Goal: Task Accomplishment & Management: Manage account settings

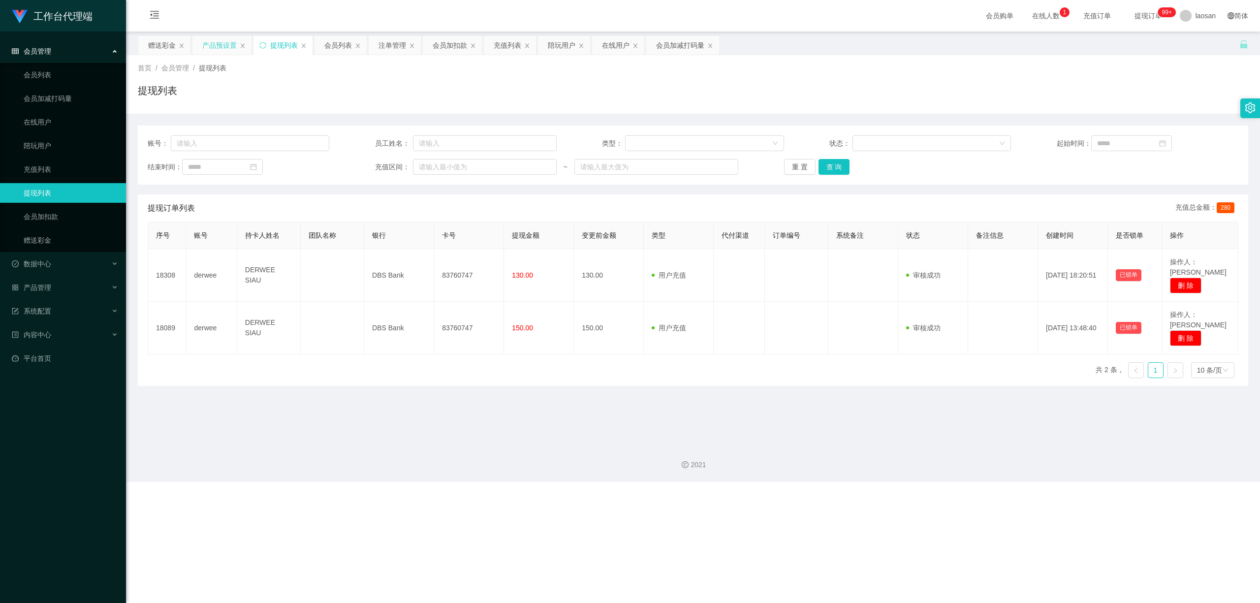
click at [231, 39] on div "产品预设置" at bounding box center [219, 45] width 34 height 19
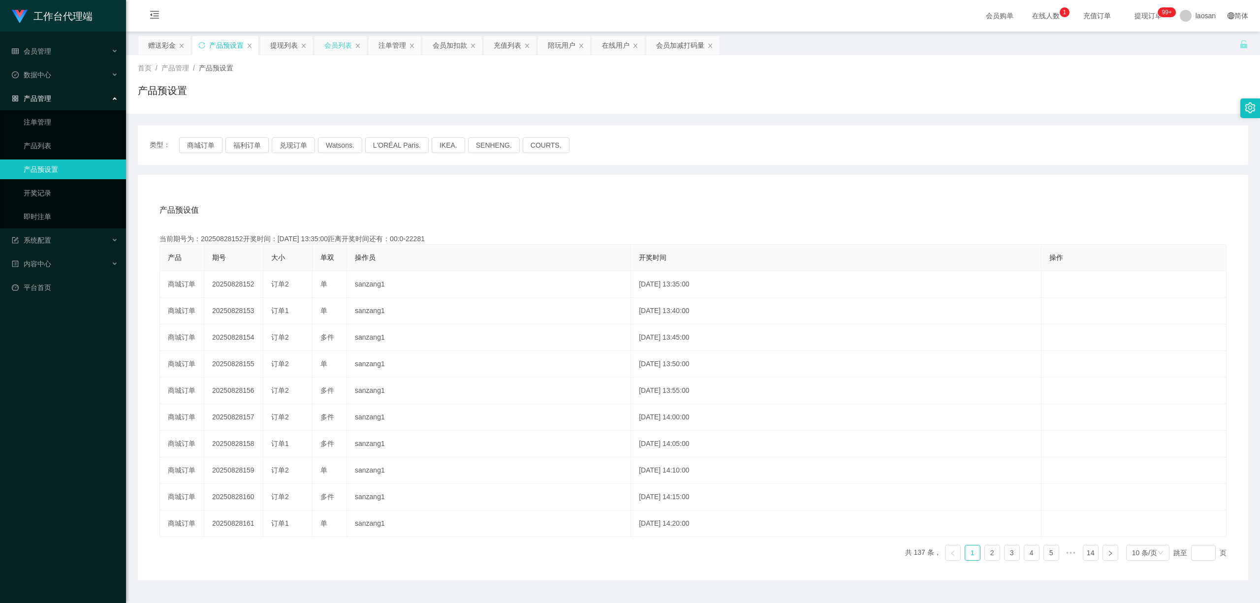
click at [339, 44] on div "会员列表" at bounding box center [338, 45] width 28 height 19
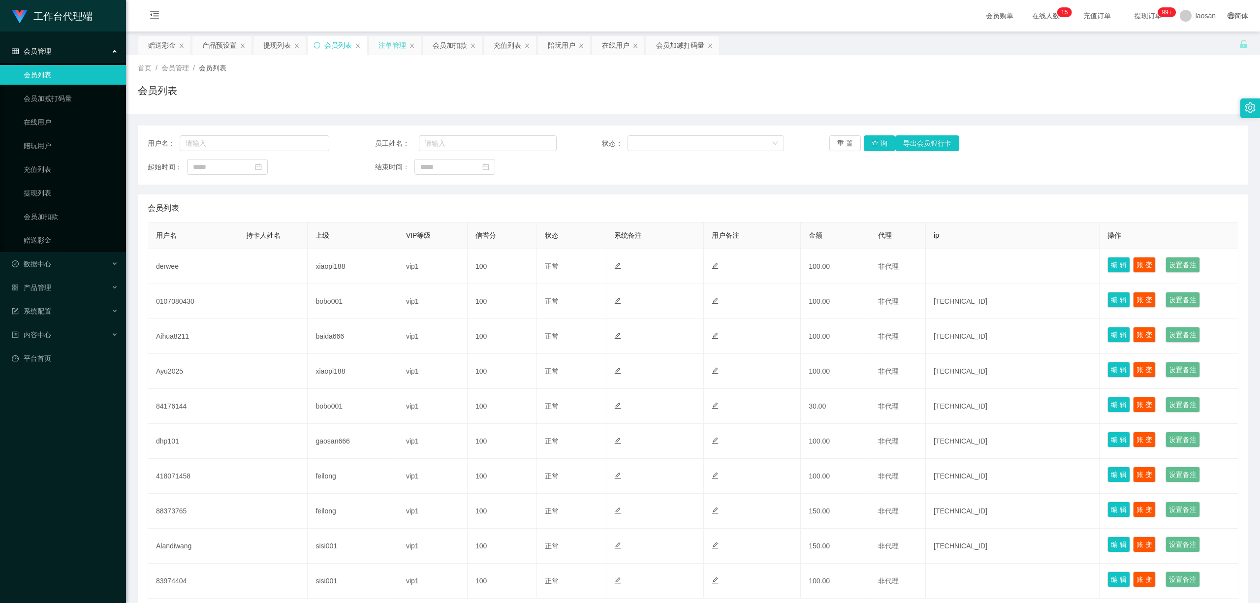
click at [410, 49] on div "注单管理" at bounding box center [395, 45] width 52 height 19
click at [406, 44] on div "注单管理" at bounding box center [392, 45] width 28 height 19
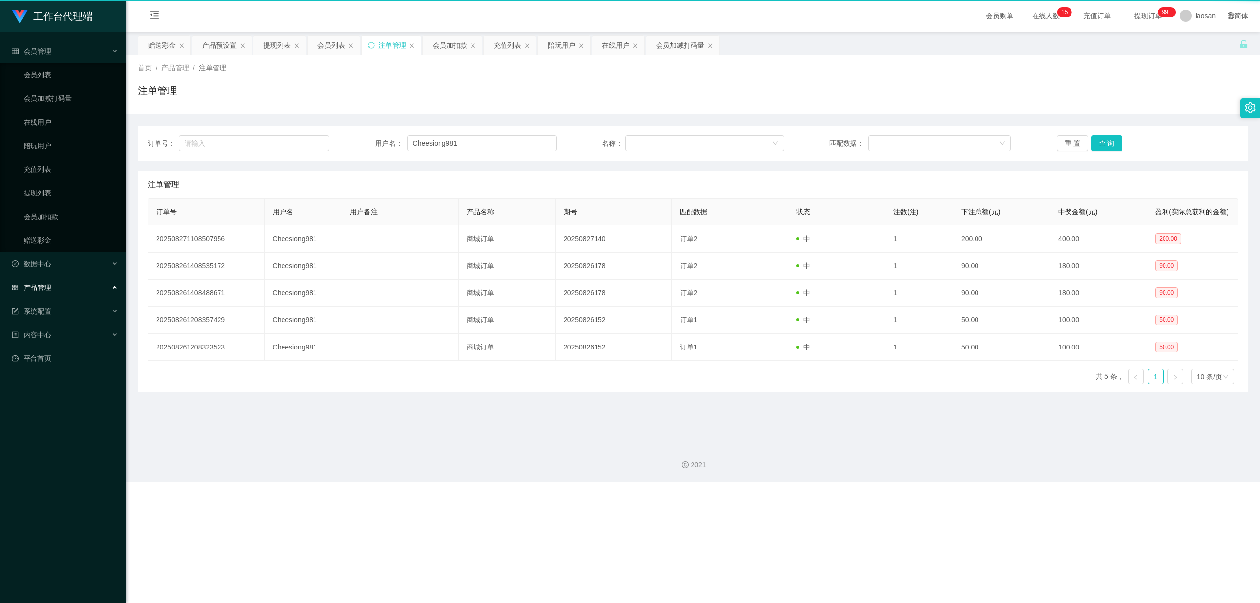
click at [406, 44] on div "注单管理" at bounding box center [392, 45] width 28 height 19
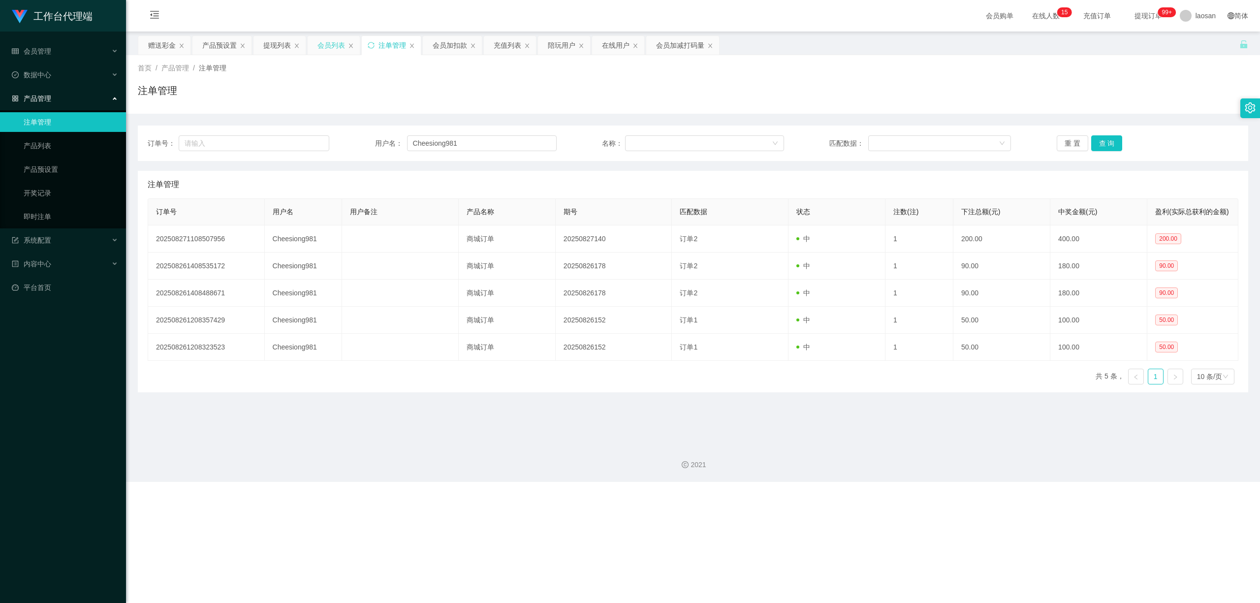
click at [347, 42] on div "会员列表" at bounding box center [334, 45] width 52 height 19
click at [283, 42] on div "提现列表" at bounding box center [277, 45] width 28 height 19
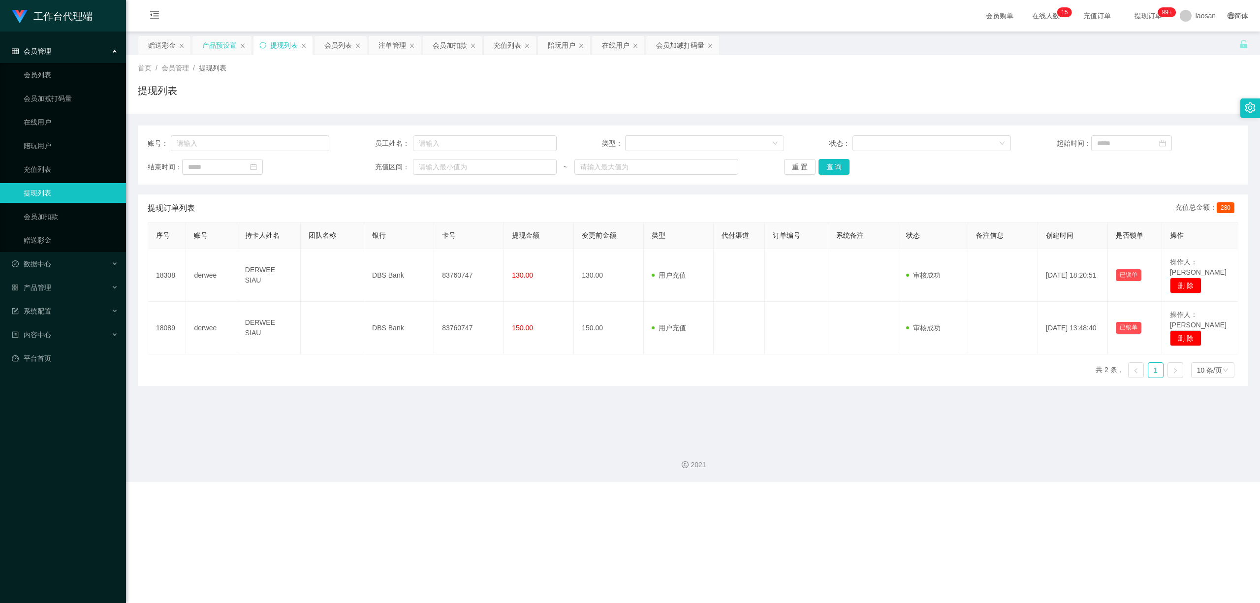
click at [230, 42] on div "产品预设置" at bounding box center [219, 45] width 34 height 19
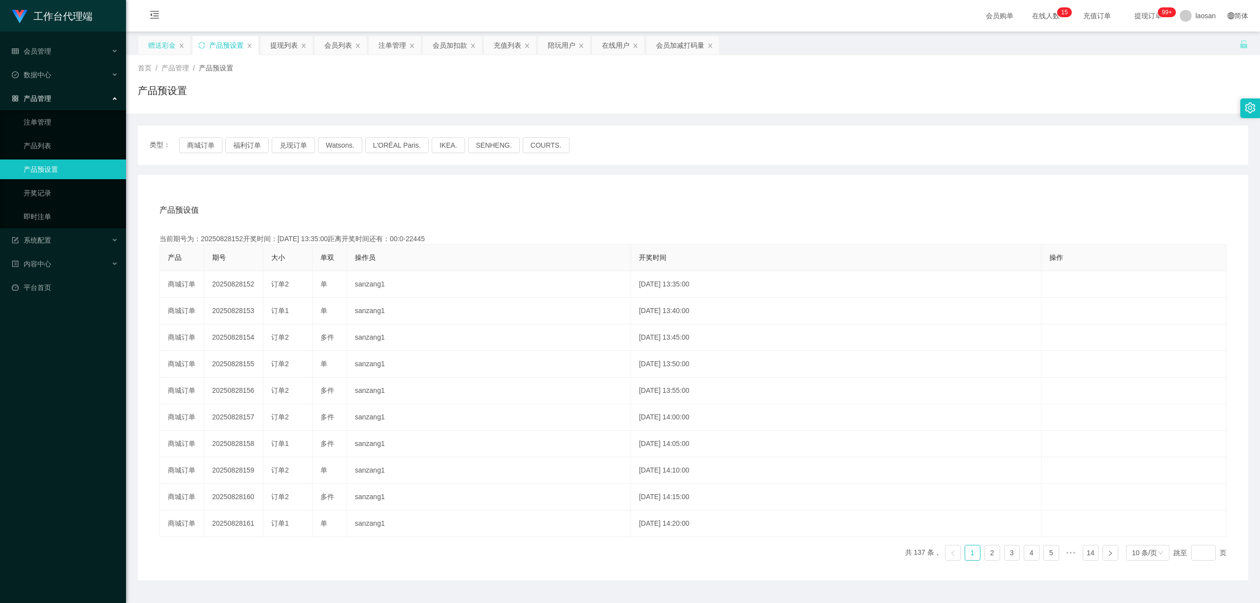
click at [160, 47] on div "赠送彩金" at bounding box center [162, 45] width 28 height 19
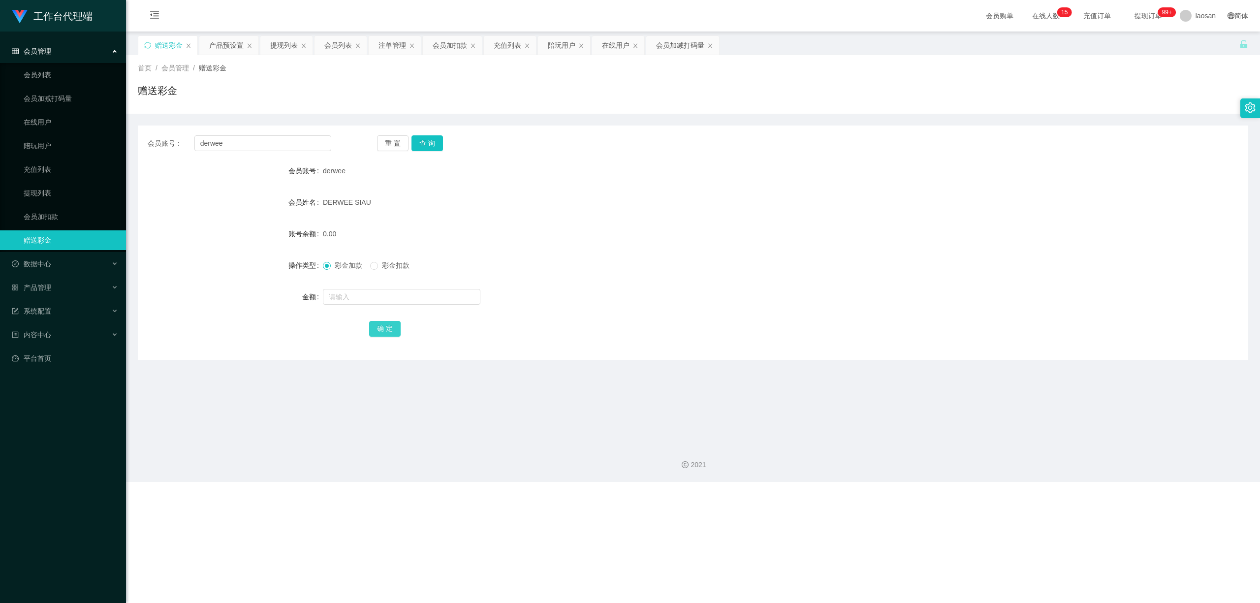
click at [383, 331] on button "确 定" at bounding box center [385, 329] width 32 height 16
click at [383, 331] on span "确 定" at bounding box center [385, 328] width 32 height 8
click at [383, 331] on button "确 定" at bounding box center [385, 329] width 32 height 16
click at [383, 331] on button "确 定" at bounding box center [390, 329] width 42 height 16
click at [426, 139] on button "查 询" at bounding box center [427, 143] width 32 height 16
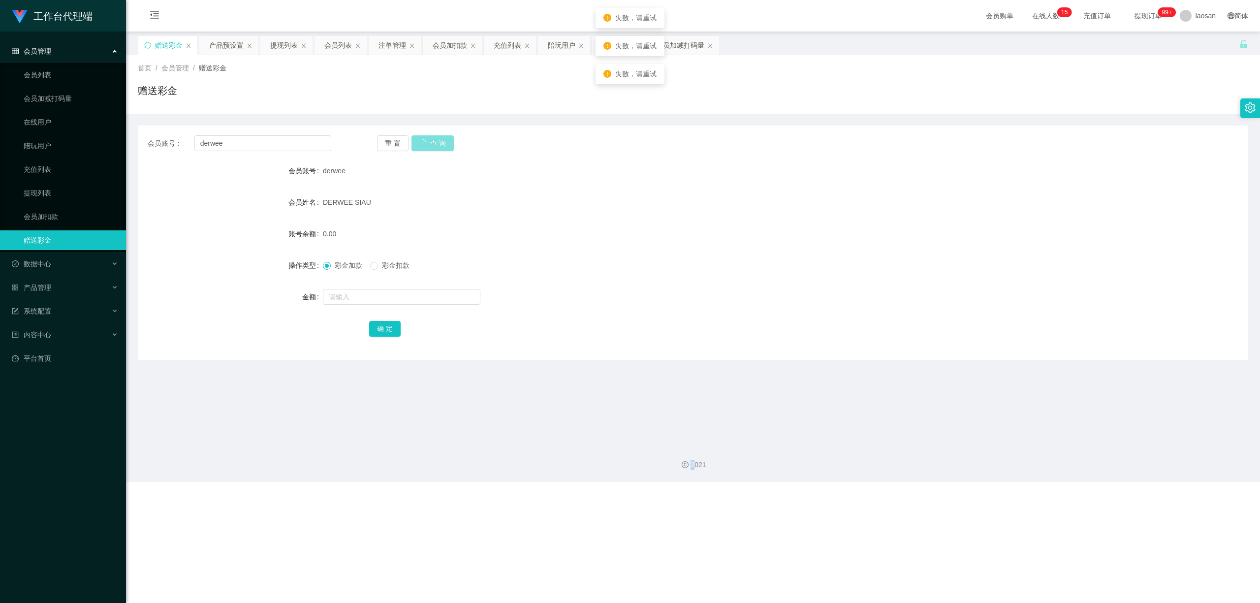
click at [426, 139] on div "重 置 查 询" at bounding box center [469, 143] width 184 height 16
click at [353, 291] on input "text" at bounding box center [402, 297] width 158 height 16
type input "10"
click at [377, 327] on button "确 定" at bounding box center [385, 329] width 32 height 16
click at [377, 327] on span "确 定" at bounding box center [390, 328] width 42 height 8
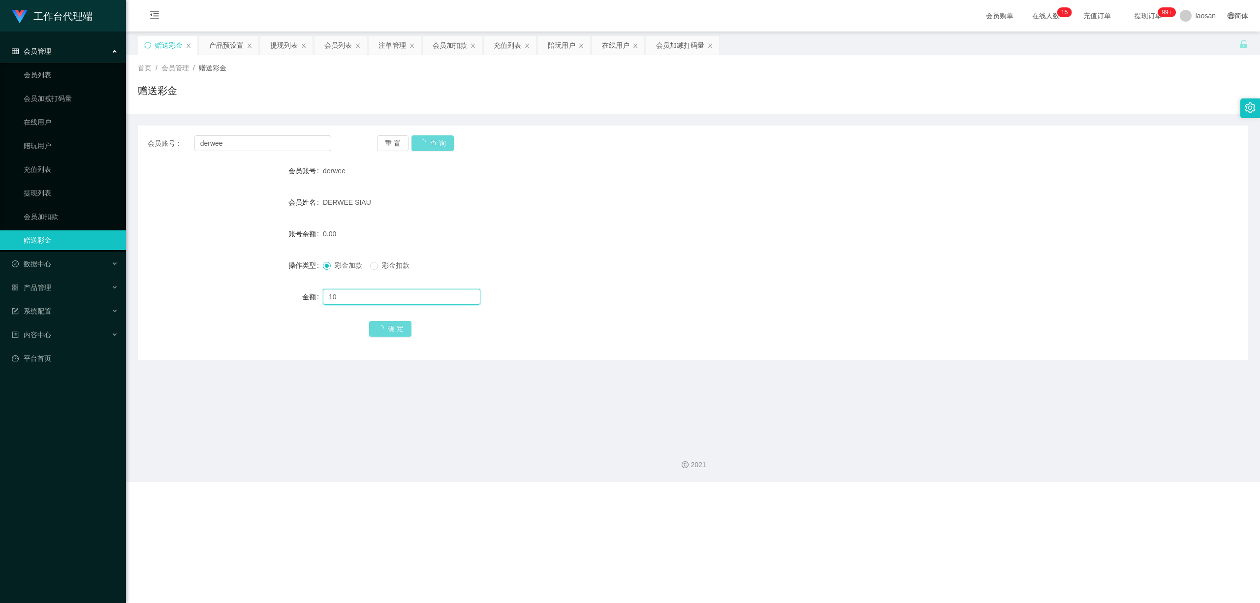
drag, startPoint x: 346, startPoint y: 298, endPoint x: 301, endPoint y: 308, distance: 45.4
click at [301, 308] on form "会员账号 derwee 会员姓名 DERWEE SIAU 账号余额 0.00 操作类型 彩金加款 彩金扣款 金额 10 确 定" at bounding box center [693, 249] width 1110 height 177
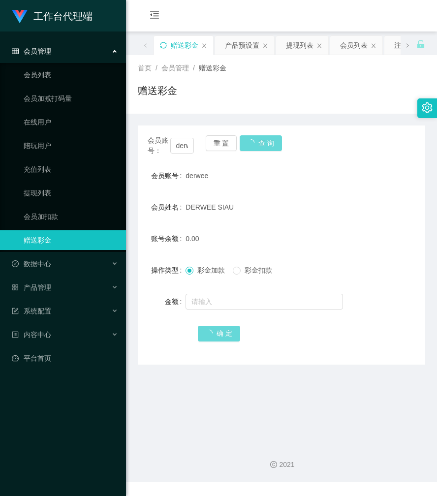
click at [166, 44] on icon "图标: sync" at bounding box center [163, 45] width 7 height 7
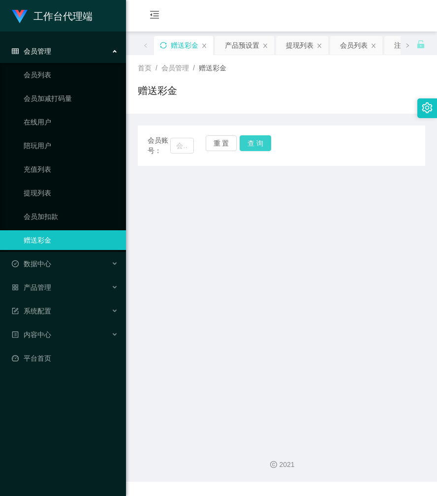
click at [253, 148] on button "查 询" at bounding box center [256, 143] width 32 height 16
click at [252, 147] on button "查 询" at bounding box center [256, 143] width 32 height 16
click at [240, 135] on button "查 询" at bounding box center [256, 143] width 32 height 16
click at [299, 226] on main "关闭左侧 关闭右侧 关闭其它 刷新页面 赠送彩金 产品预设置 提现列表 会员列表 注单管理 会员加扣款 充值列表 陪玩用户 在线用户 会员加减打码量 首页 /…" at bounding box center [281, 234] width 311 height 405
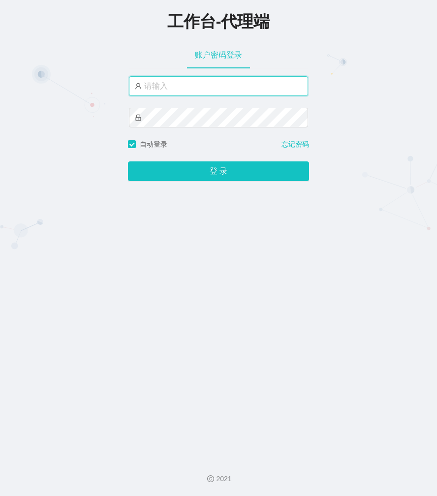
type input "laosan"
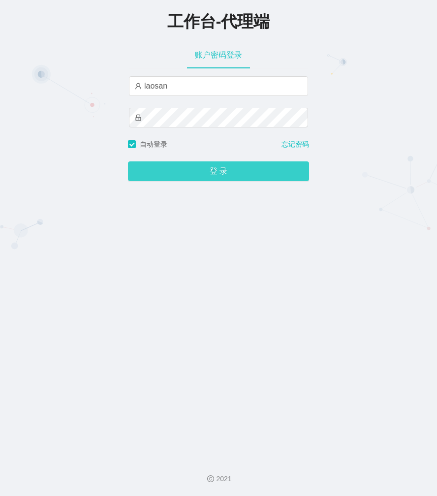
click at [197, 170] on button "登 录" at bounding box center [218, 171] width 181 height 20
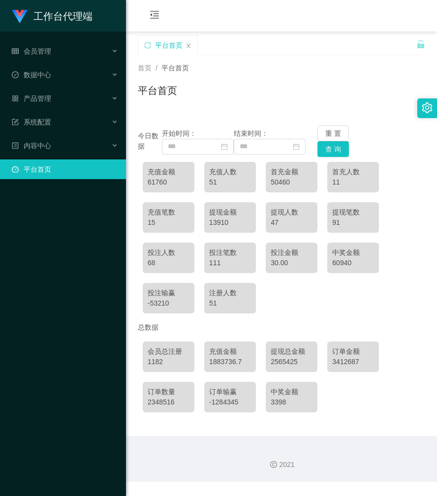
click at [303, 51] on div "平台首页" at bounding box center [277, 52] width 279 height 34
click at [244, 82] on div "首页 / 平台首页 / 平台首页" at bounding box center [281, 84] width 287 height 43
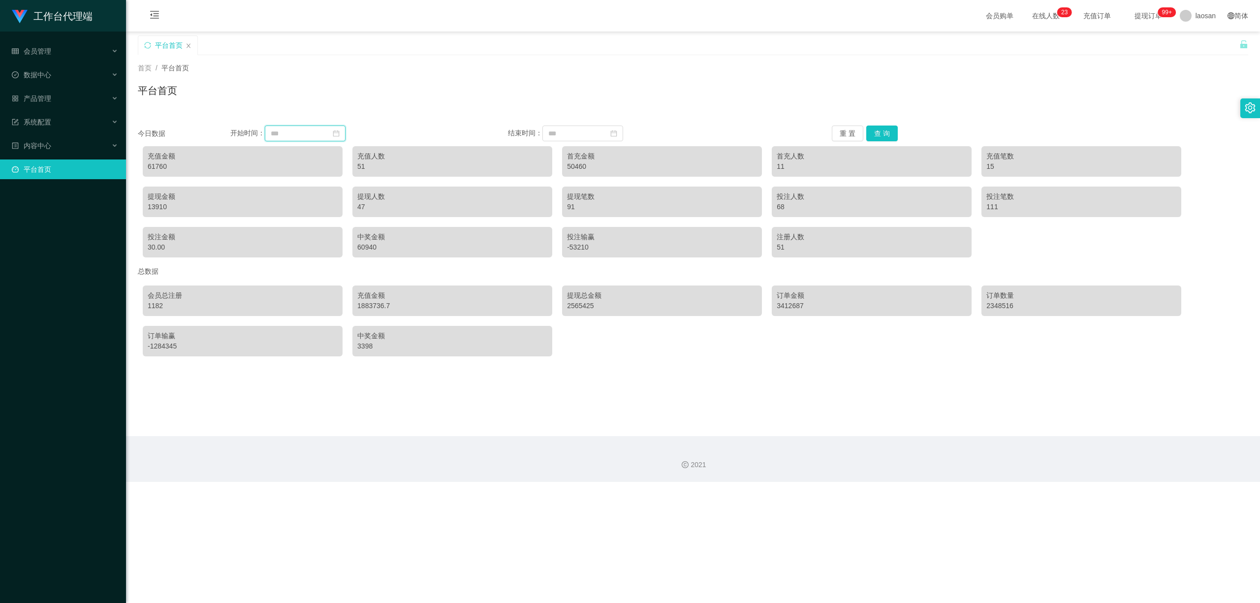
click at [327, 133] on input at bounding box center [305, 134] width 81 height 16
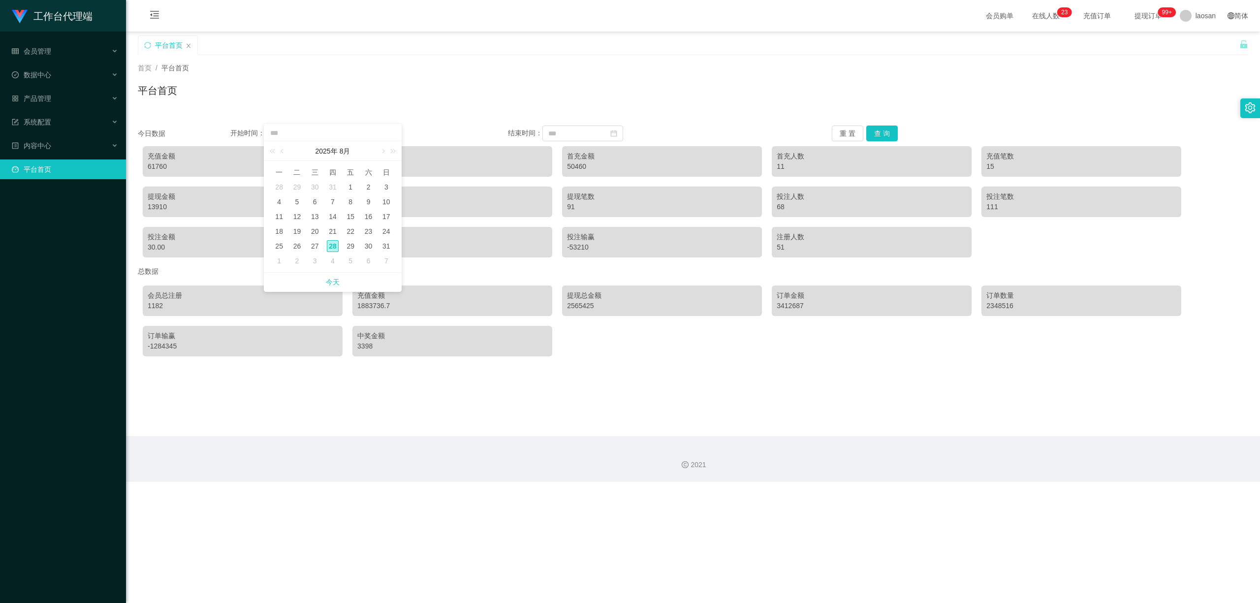
click at [327, 133] on input at bounding box center [332, 133] width 127 height 11
click at [437, 93] on div "平台首页" at bounding box center [693, 94] width 1110 height 23
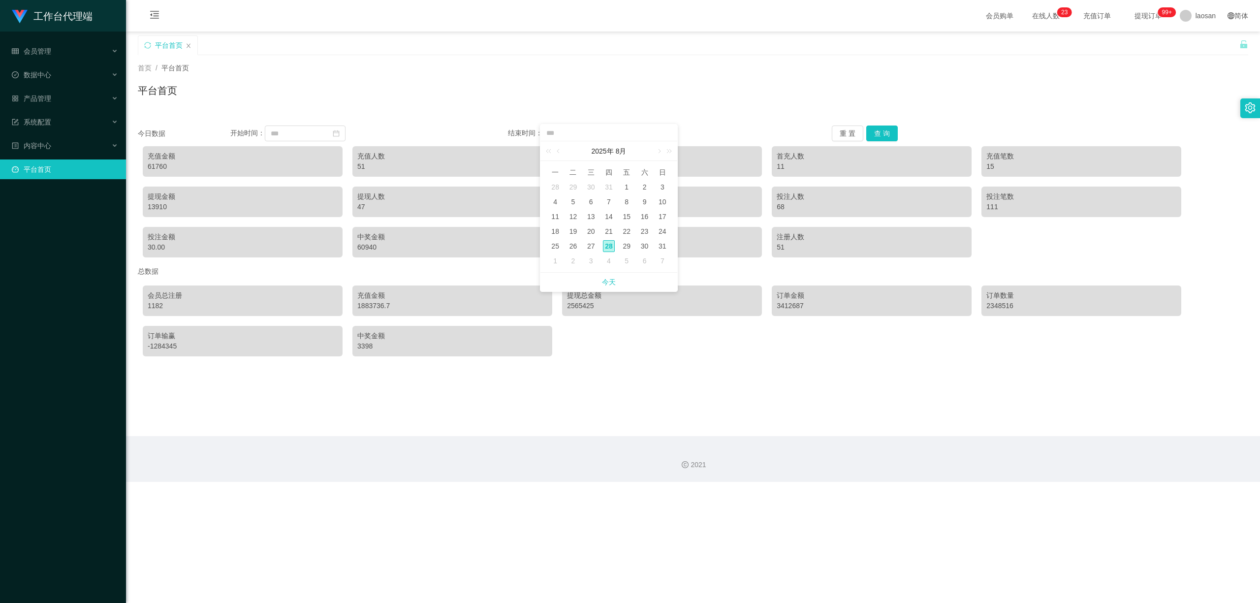
click at [437, 41] on div "平台首页" at bounding box center [689, 52] width 1102 height 34
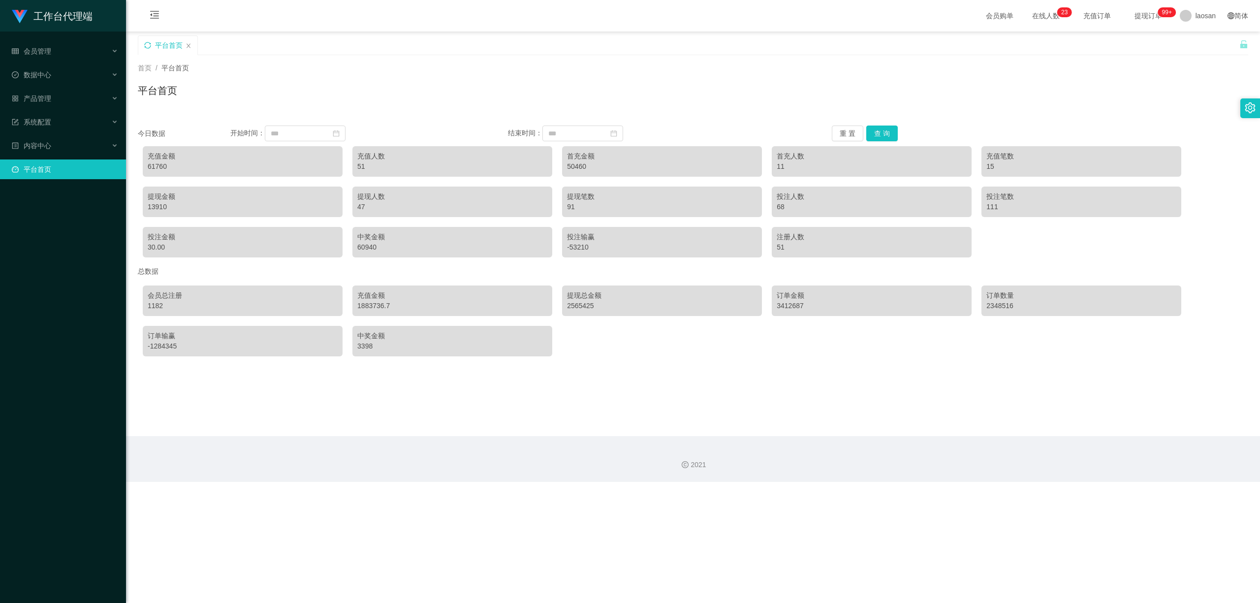
click at [148, 44] on icon "图标: sync" at bounding box center [147, 45] width 7 height 7
click at [80, 117] on div "系统配置" at bounding box center [63, 122] width 126 height 20
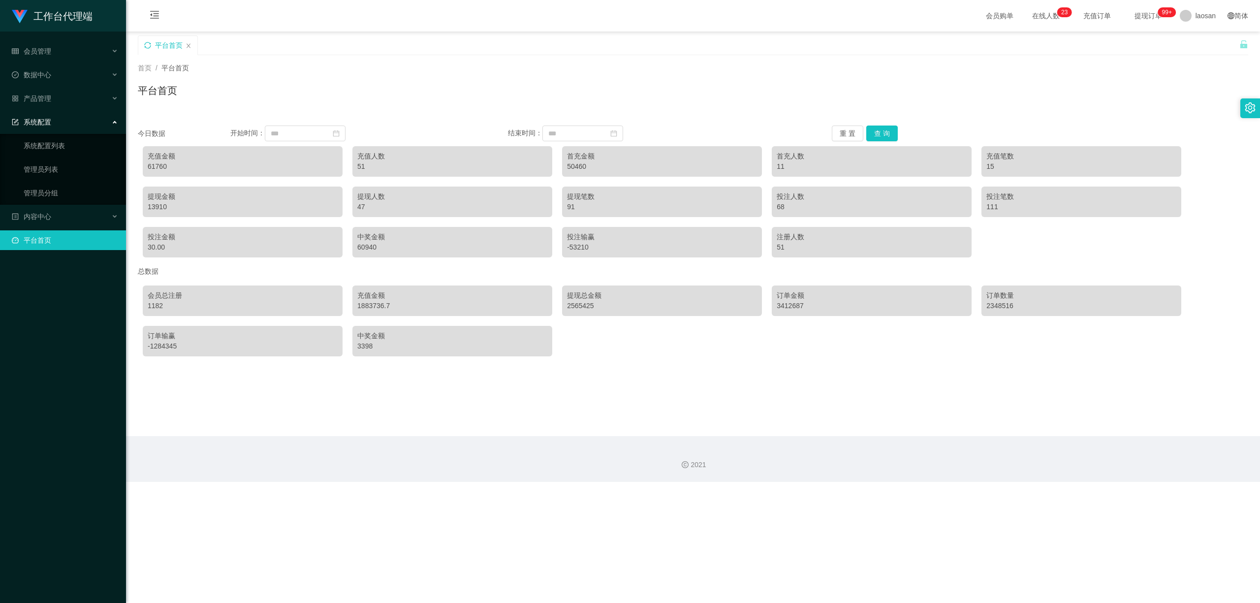
click at [74, 117] on div "系统配置" at bounding box center [63, 122] width 126 height 20
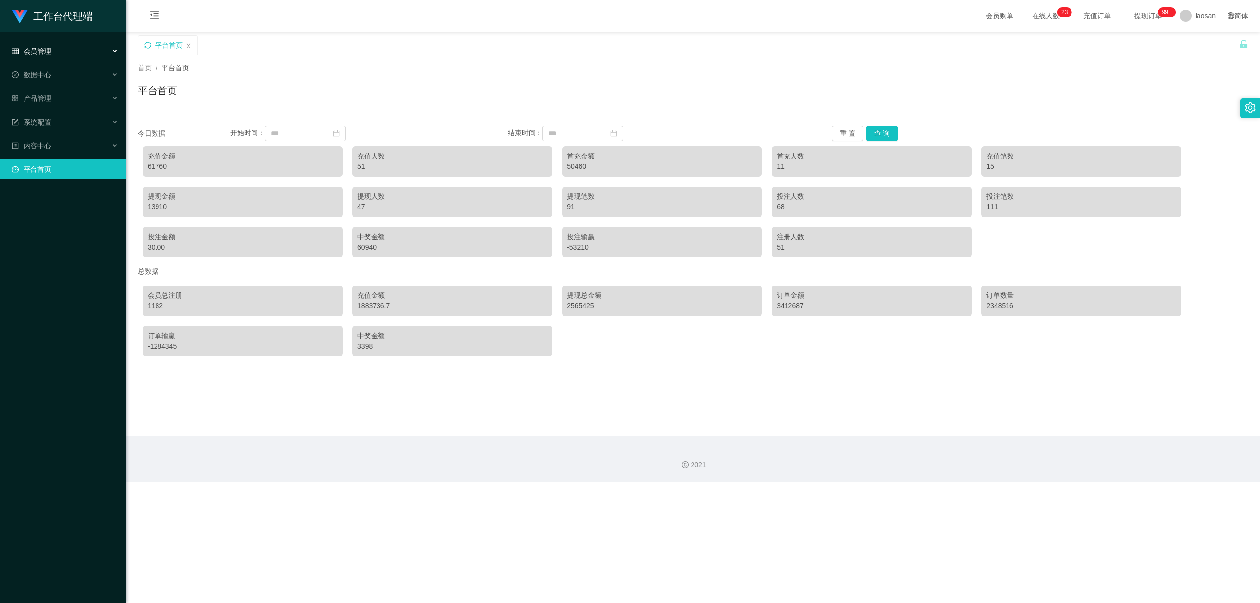
click at [67, 56] on div "会员管理" at bounding box center [63, 51] width 126 height 20
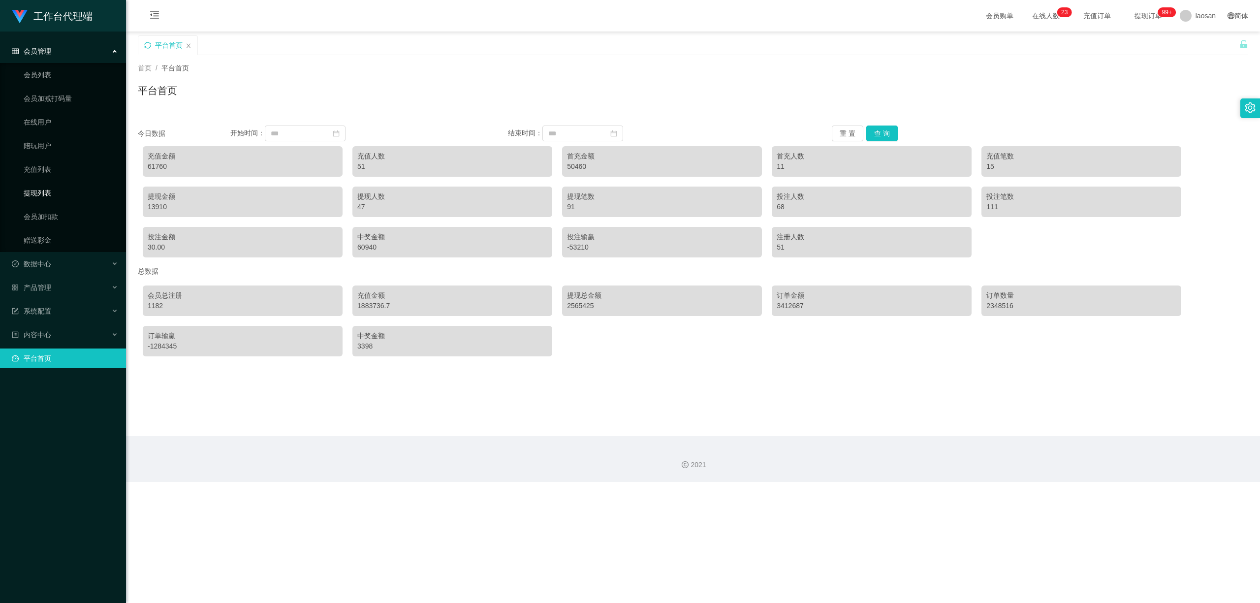
click at [50, 194] on link "提现列表" at bounding box center [71, 193] width 95 height 20
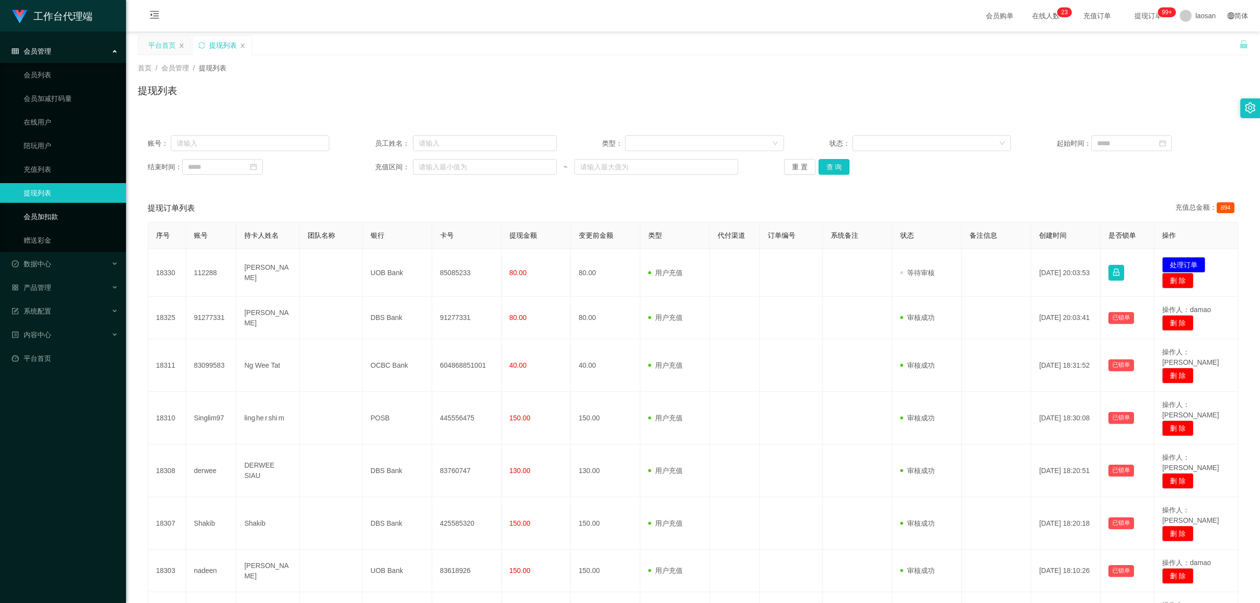
click at [51, 215] on link "会员加扣款" at bounding box center [71, 217] width 95 height 20
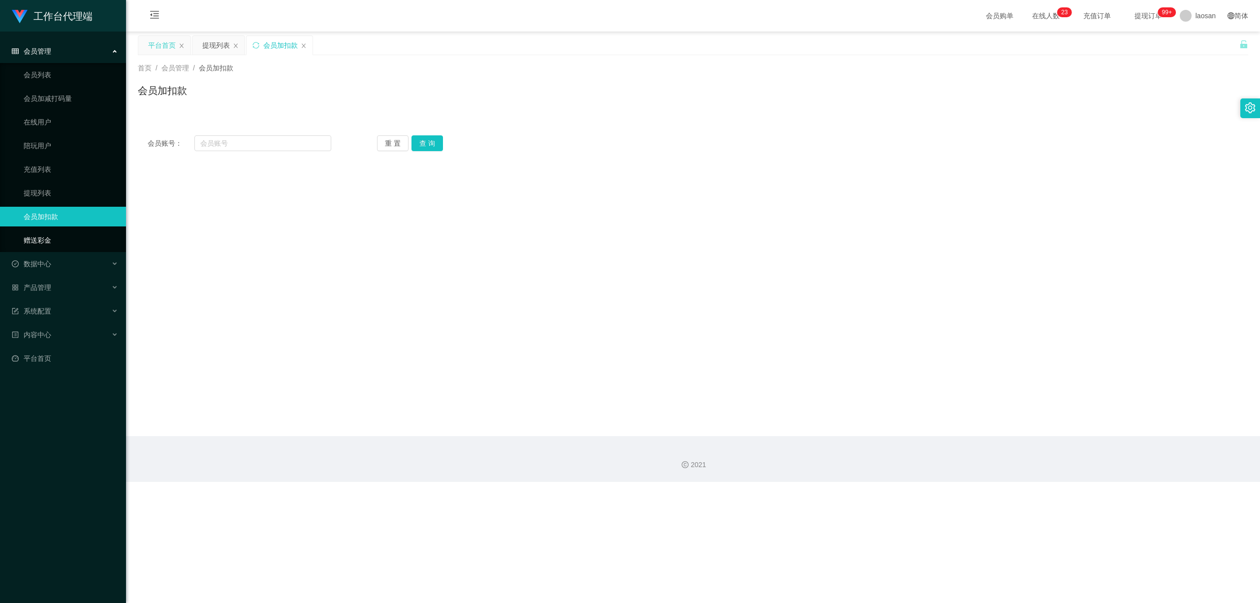
click at [43, 239] on link "赠送彩金" at bounding box center [71, 240] width 95 height 20
click at [44, 78] on link "会员列表" at bounding box center [71, 75] width 95 height 20
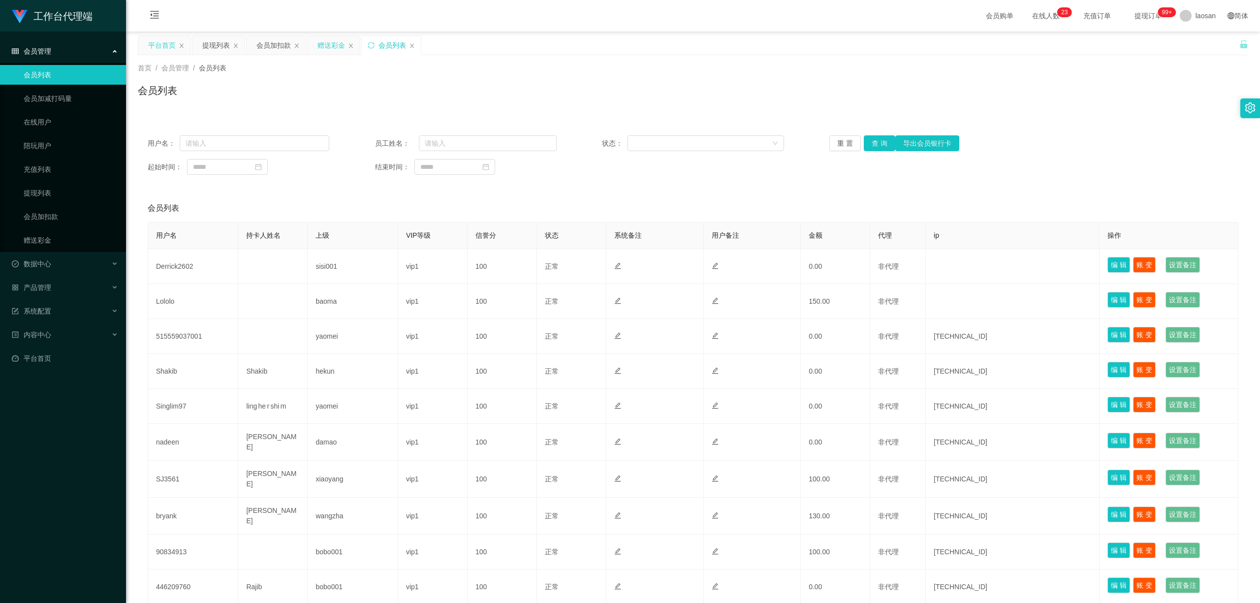
click at [325, 44] on div "赠送彩金" at bounding box center [331, 45] width 28 height 19
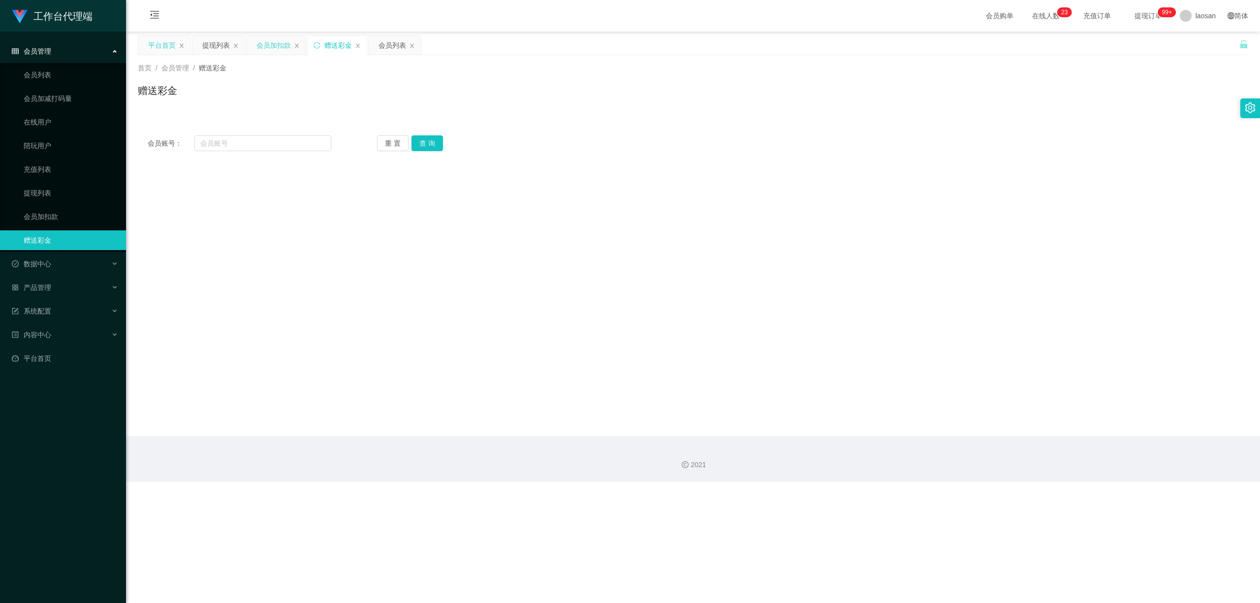
click at [282, 46] on div "会员加扣款" at bounding box center [273, 45] width 34 height 19
click at [221, 46] on div "提现列表" at bounding box center [216, 45] width 28 height 19
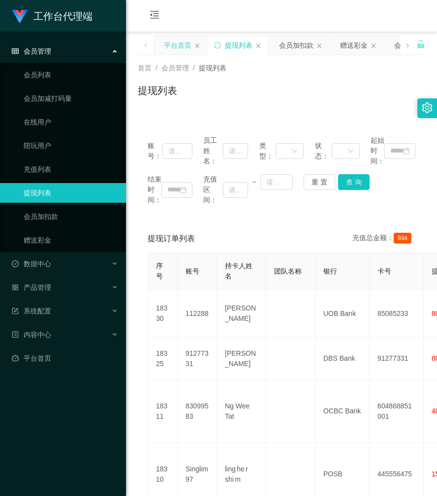
click at [298, 4] on div "会员购单 在线人数 0 1 2 3 4 5 6 7 8 9 0 1 2 3 4 5 6 7 8 9 0 1 2 3 4 5 6 7 8 9 0 1 2 3 4…" at bounding box center [281, 16] width 311 height 32
click at [351, 46] on div "赠送彩金" at bounding box center [354, 45] width 28 height 19
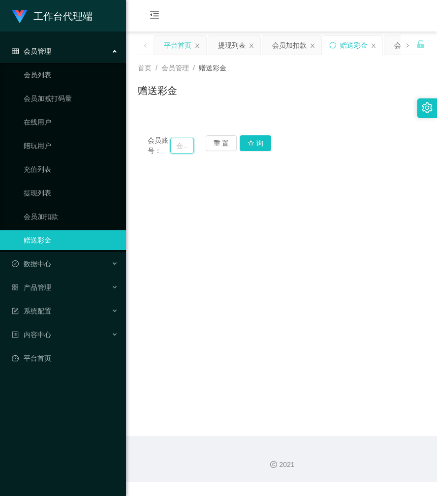
click at [177, 145] on input "text" at bounding box center [182, 146] width 24 height 16
paste input "derwee"
type input "derwee"
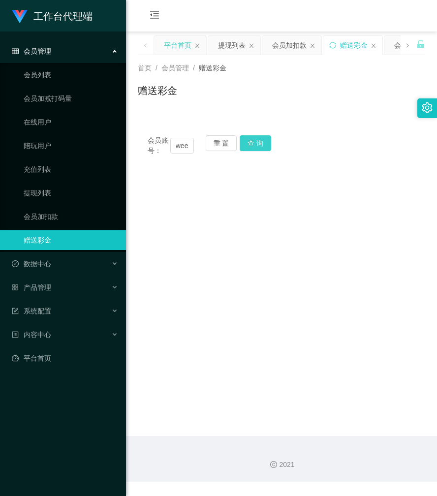
click at [254, 144] on button "查 询" at bounding box center [256, 143] width 32 height 16
click at [254, 144] on div "会员账号： derwee 重 置 查 询" at bounding box center [281, 145] width 287 height 21
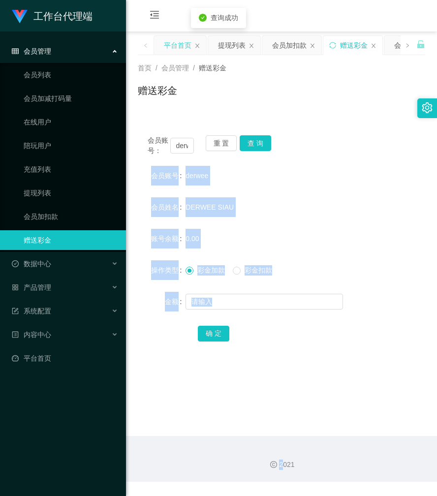
click at [288, 227] on form "会员账号 derwee 会员姓名 DERWEE SIAU 账号余额 0.00 操作类型 彩金加款 彩金扣款 金额 确 定" at bounding box center [281, 254] width 287 height 177
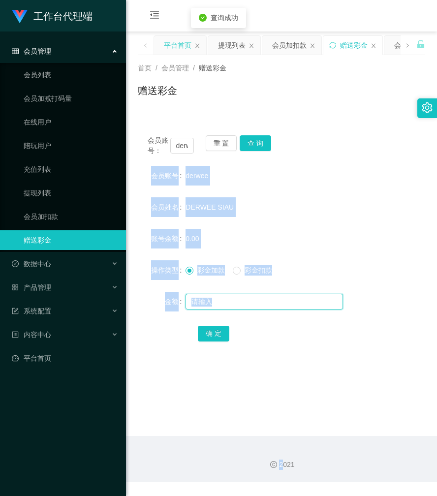
click at [238, 299] on input "text" at bounding box center [265, 302] width 158 height 16
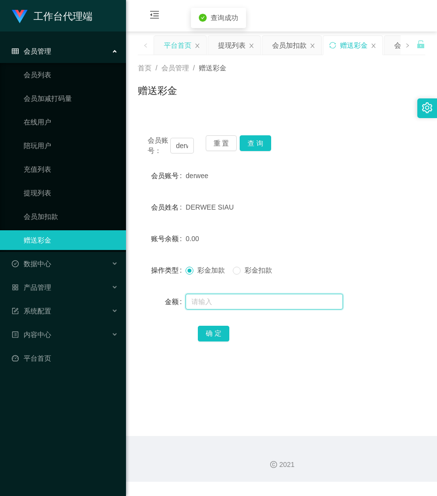
click at [238, 299] on input "text" at bounding box center [265, 302] width 158 height 16
type input "208"
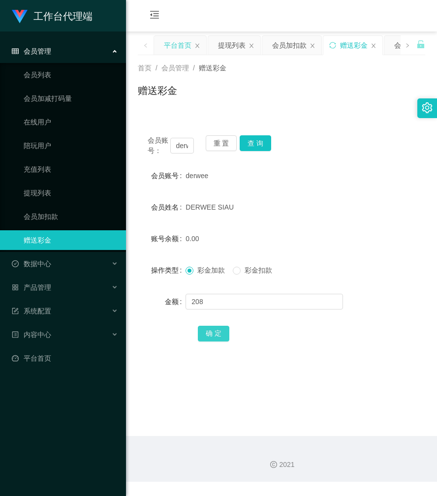
click at [219, 335] on button "确 定" at bounding box center [214, 334] width 32 height 16
click at [263, 142] on button "查 询" at bounding box center [256, 143] width 32 height 16
click at [263, 142] on button "查 询" at bounding box center [261, 143] width 42 height 16
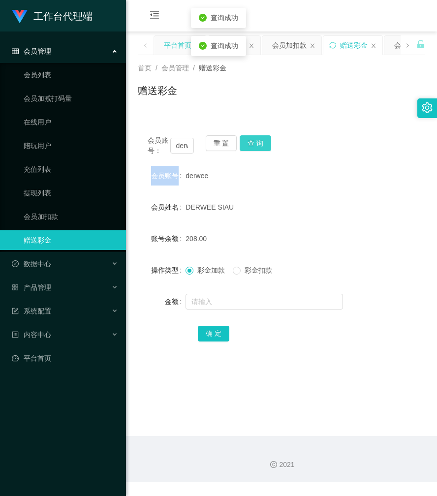
click at [263, 142] on div "会员账号： derwee 重 置 查 询" at bounding box center [281, 145] width 287 height 21
click at [263, 142] on button "查 询" at bounding box center [256, 143] width 32 height 16
click at [254, 140] on button "查 询" at bounding box center [256, 143] width 32 height 16
click at [254, 140] on button "查 询" at bounding box center [261, 143] width 42 height 16
click at [254, 140] on button "查 询" at bounding box center [256, 143] width 32 height 16
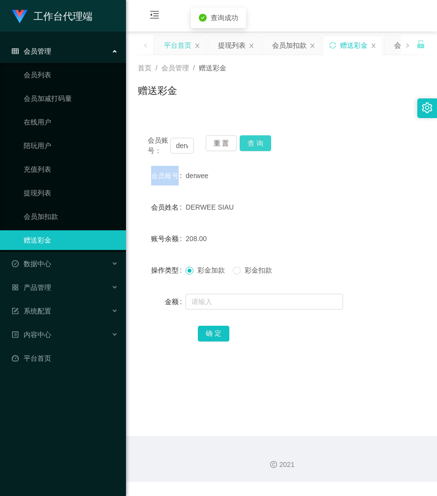
click at [254, 140] on button "查 询" at bounding box center [256, 143] width 32 height 16
click at [254, 140] on div "会员账号： derwee 重 置 查 询" at bounding box center [281, 145] width 287 height 21
click at [254, 140] on button "查 询" at bounding box center [256, 143] width 32 height 16
click at [264, 144] on button "查 询" at bounding box center [256, 143] width 32 height 16
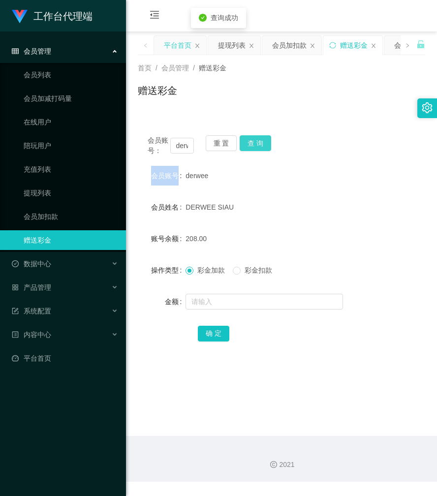
click at [264, 144] on button "查 询" at bounding box center [256, 143] width 32 height 16
click at [264, 144] on div "会员账号： derwee 重 置 查 询" at bounding box center [281, 145] width 287 height 21
click at [264, 144] on button "查 询" at bounding box center [256, 143] width 32 height 16
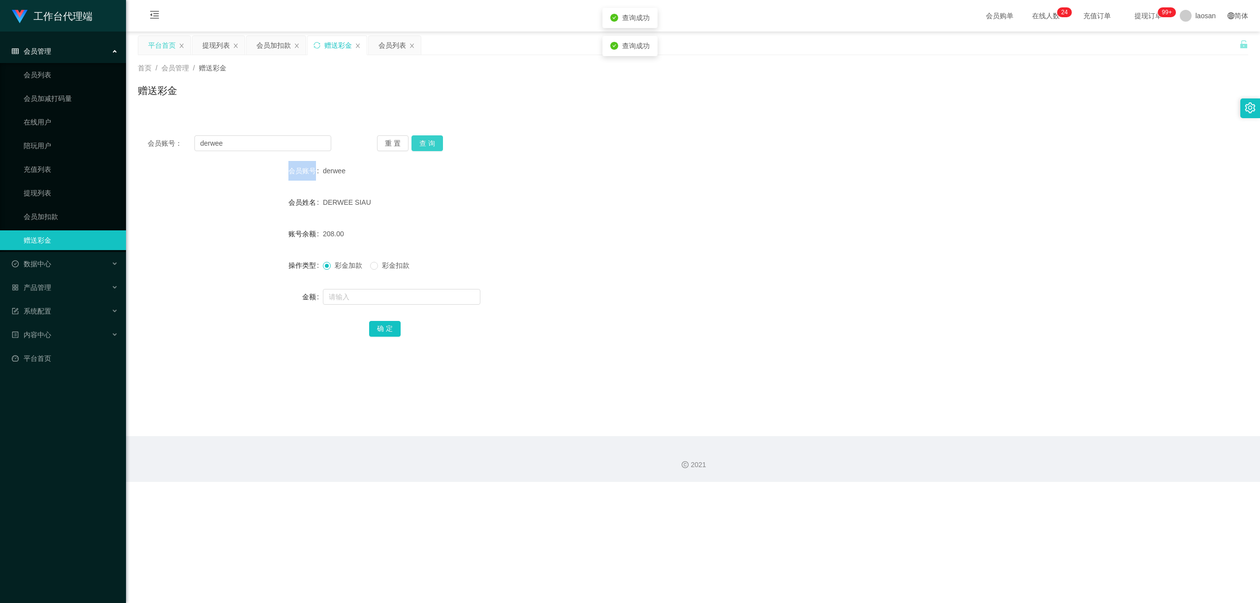
click at [423, 146] on button "查 询" at bounding box center [427, 143] width 32 height 16
click at [219, 46] on div "提现列表" at bounding box center [216, 45] width 28 height 19
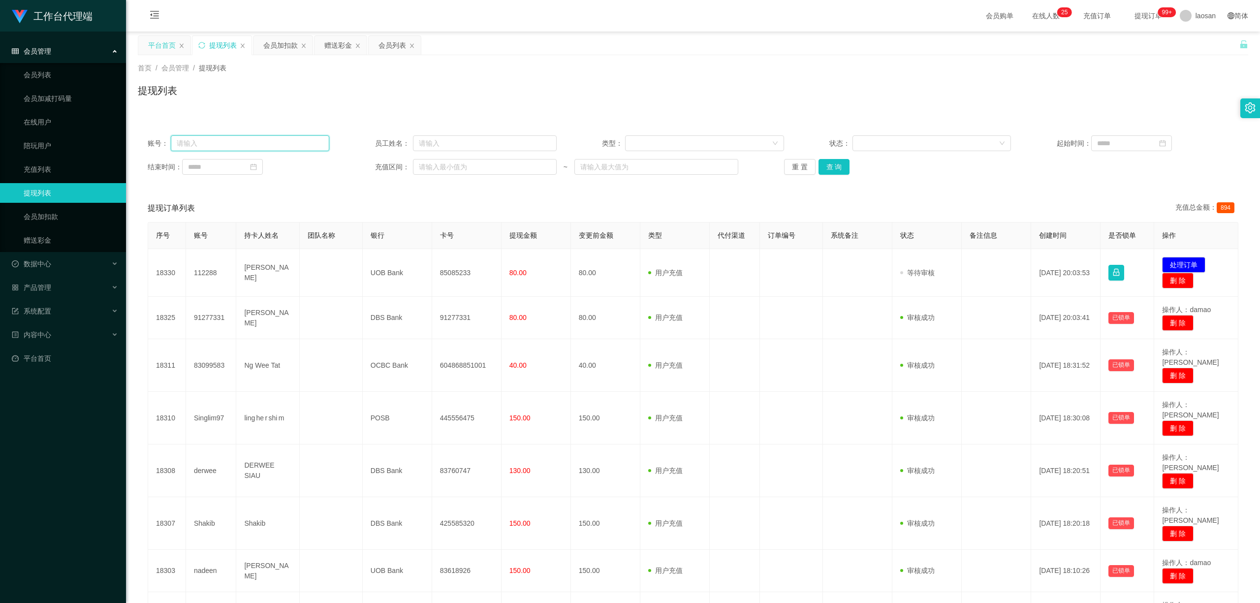
click at [233, 146] on input "text" at bounding box center [250, 143] width 159 height 16
paste input "derwee"
type input "derwee"
click at [437, 170] on button "查 询" at bounding box center [835, 167] width 32 height 16
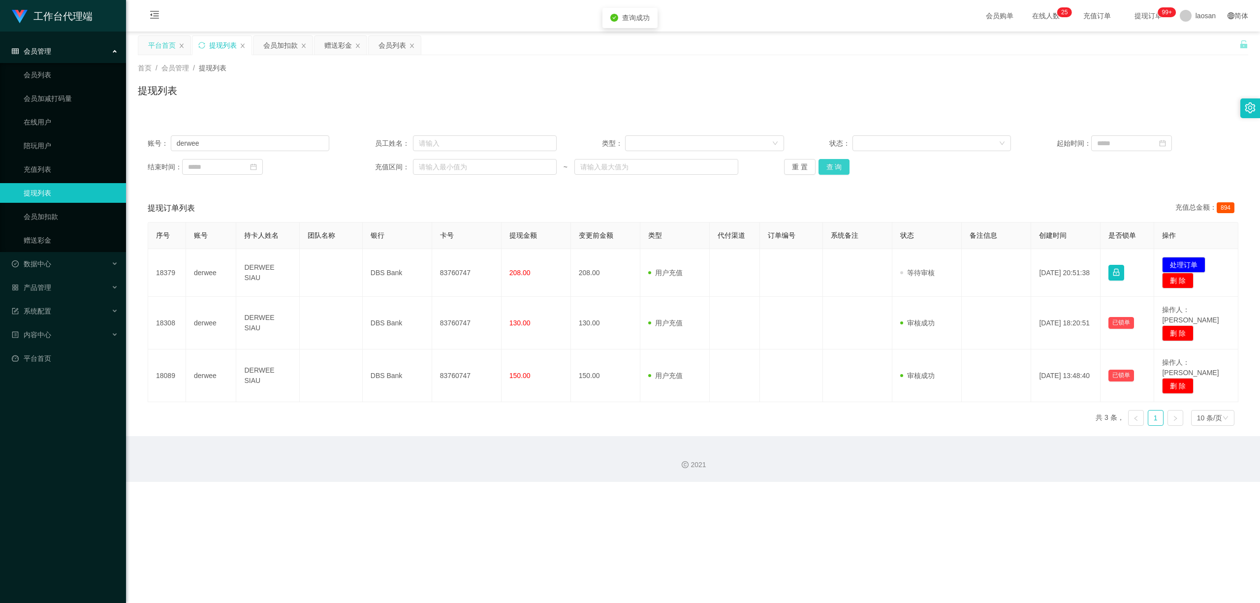
click at [437, 170] on button "查 询" at bounding box center [835, 167] width 32 height 16
click at [437, 170] on div "重 置 查 询" at bounding box center [875, 167] width 182 height 16
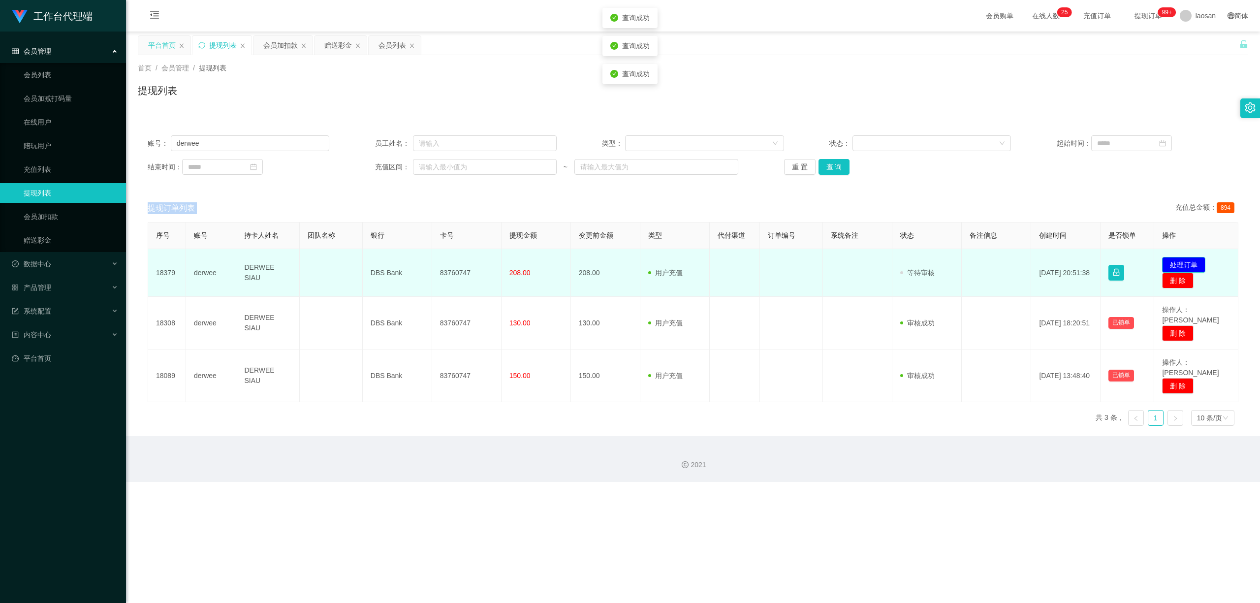
click at [437, 263] on button "处理订单" at bounding box center [1183, 265] width 43 height 16
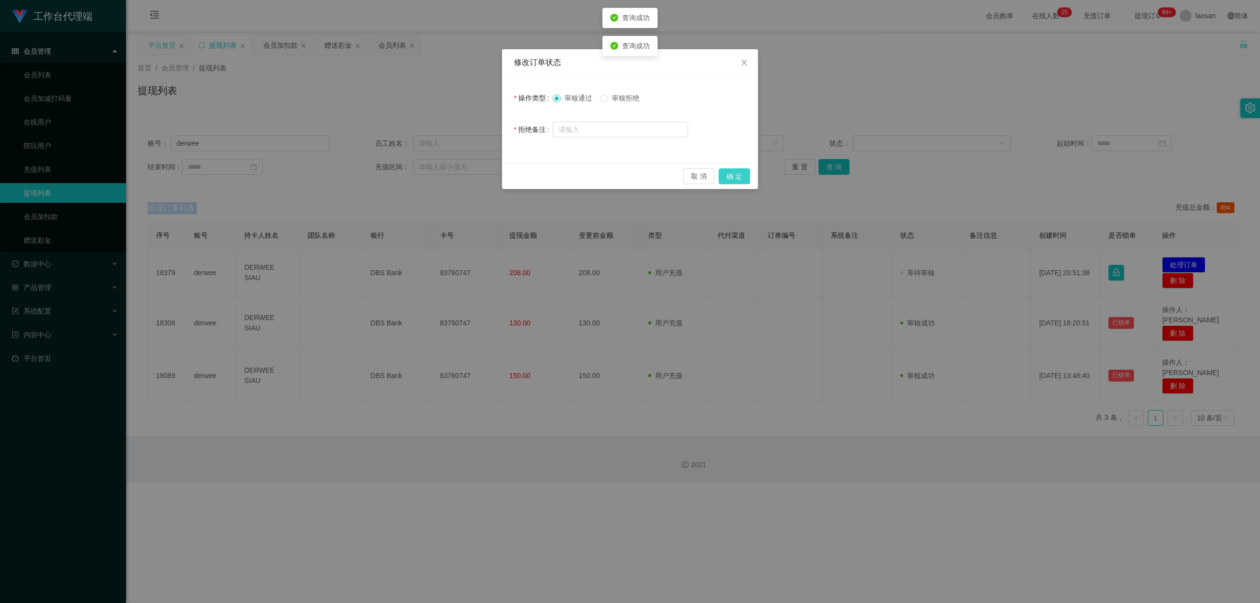
click at [437, 177] on button "确 定" at bounding box center [735, 176] width 32 height 16
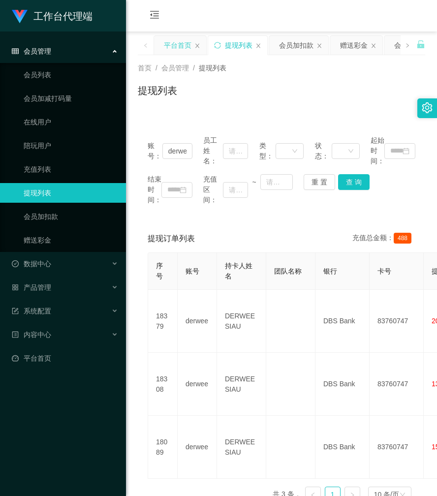
click at [358, 97] on div "提现列表" at bounding box center [281, 94] width 287 height 23
